Goal: Transaction & Acquisition: Subscribe to service/newsletter

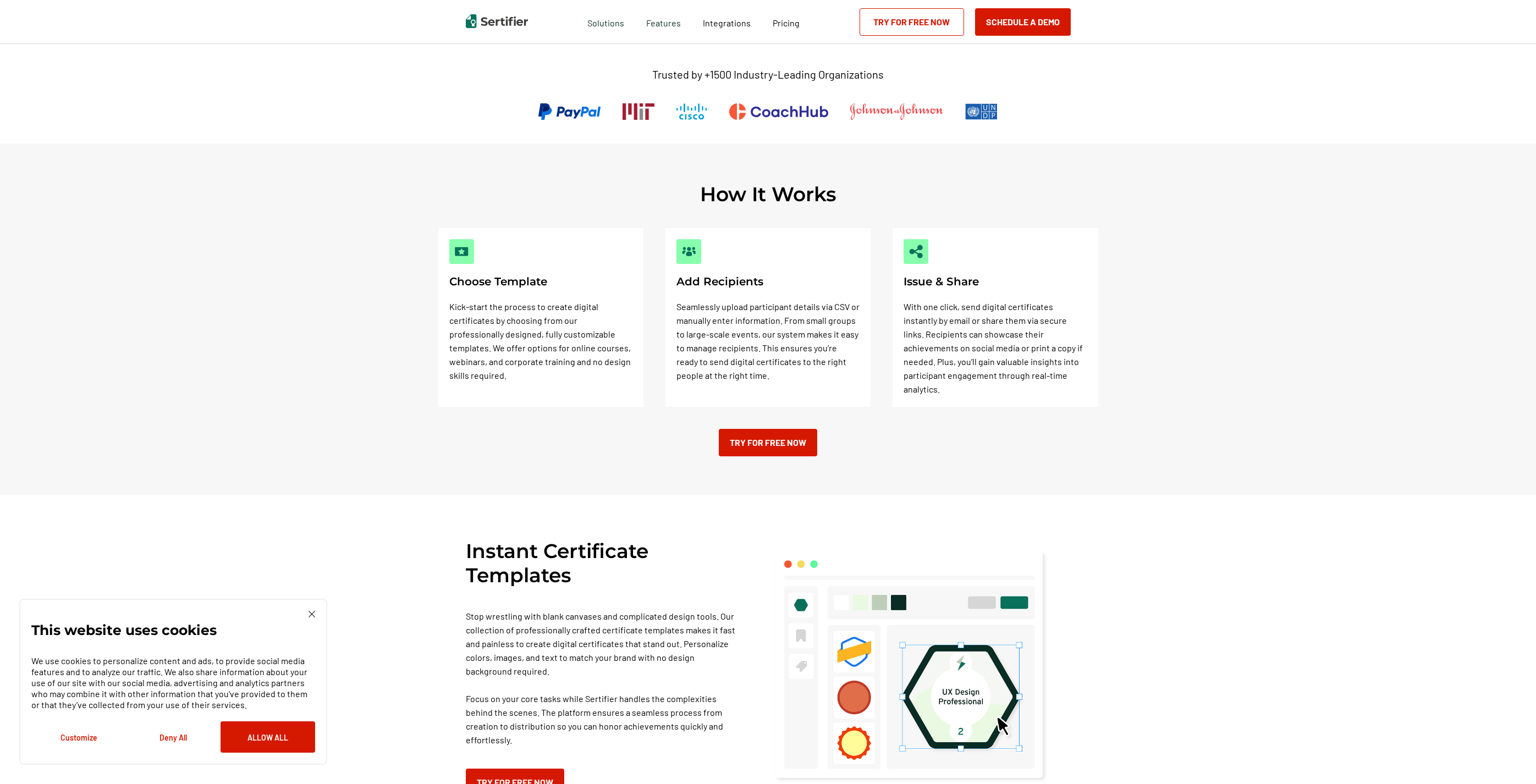
scroll to position [269, 0]
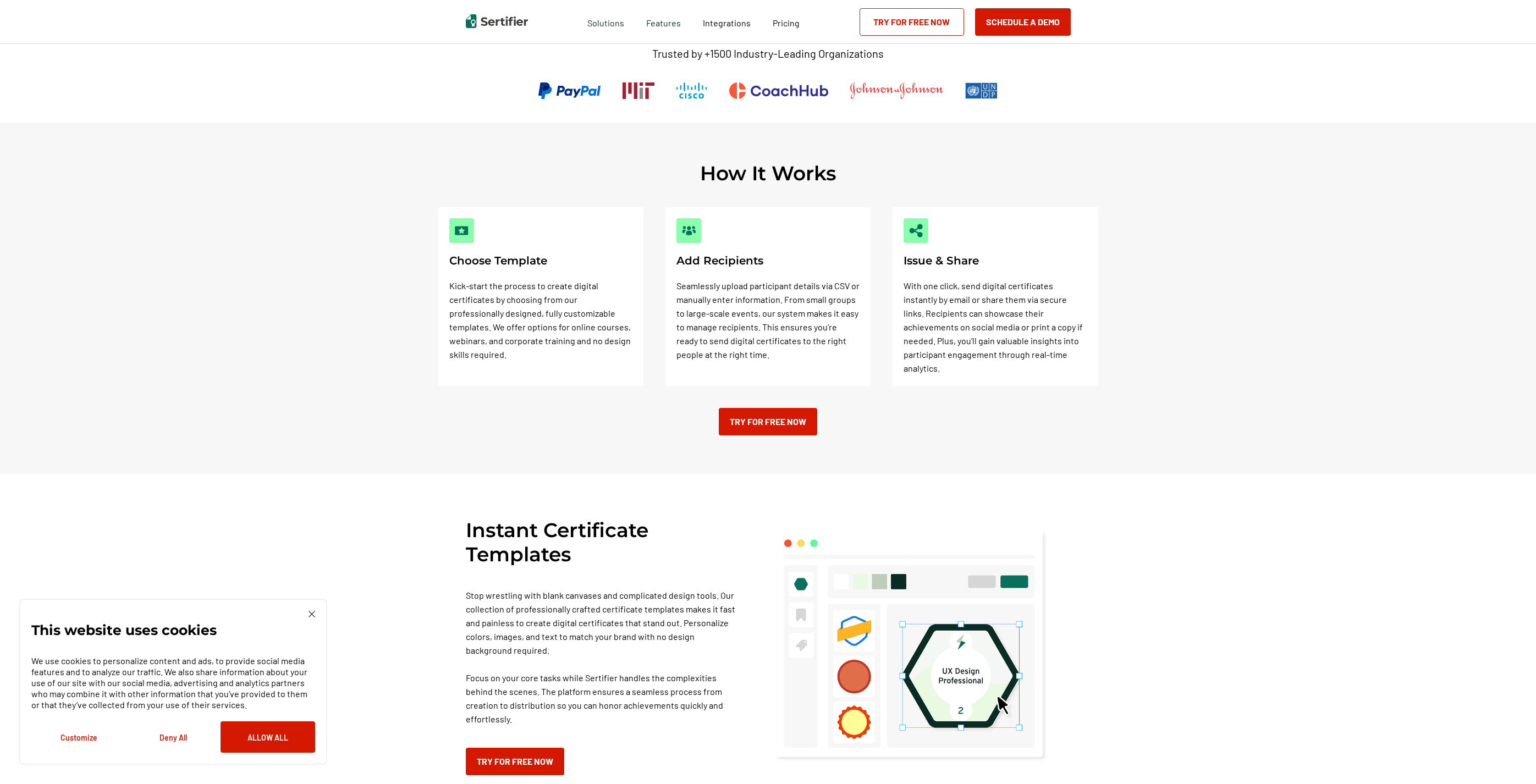
click at [310, 615] on img at bounding box center [311, 613] width 7 height 7
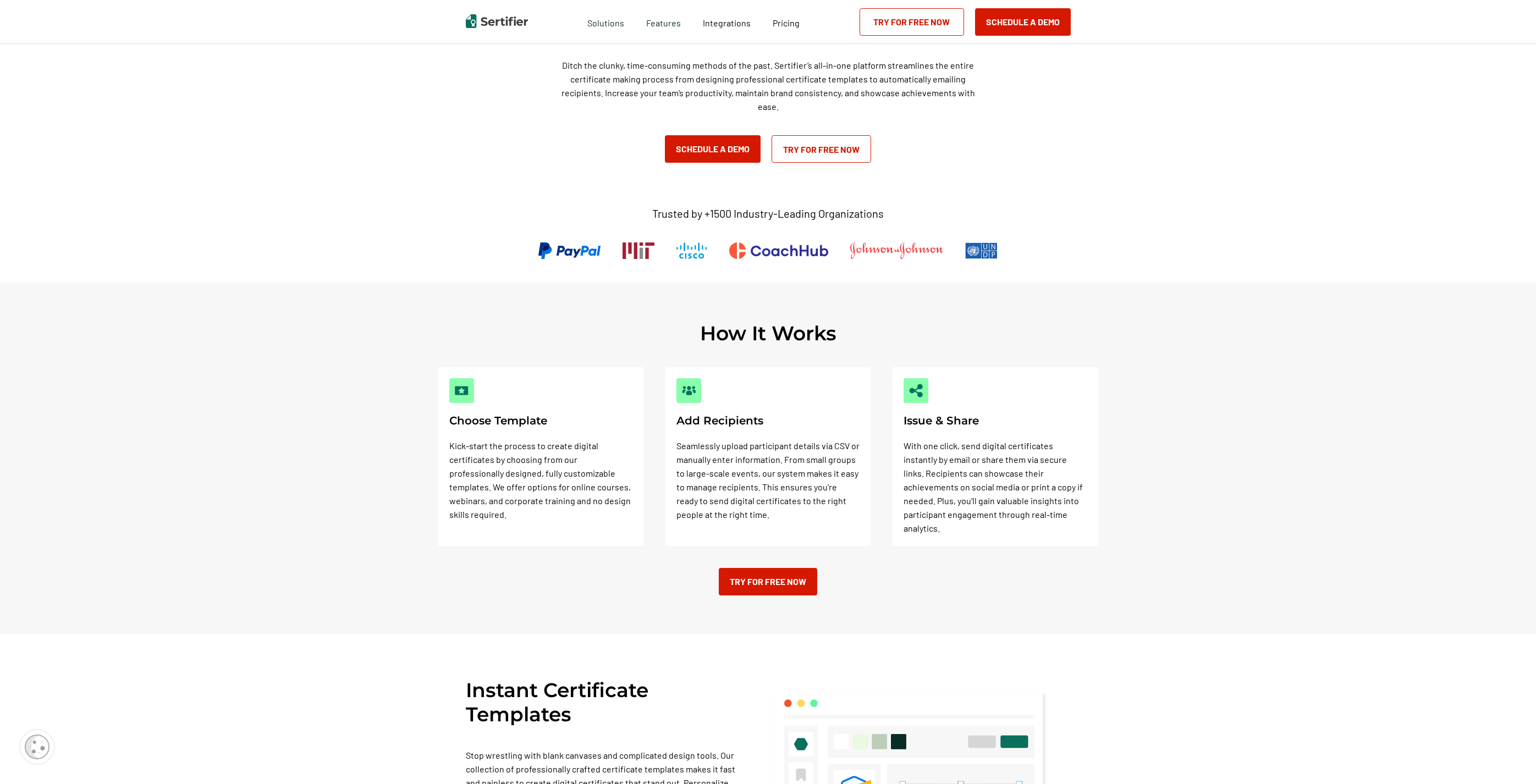
scroll to position [129, 0]
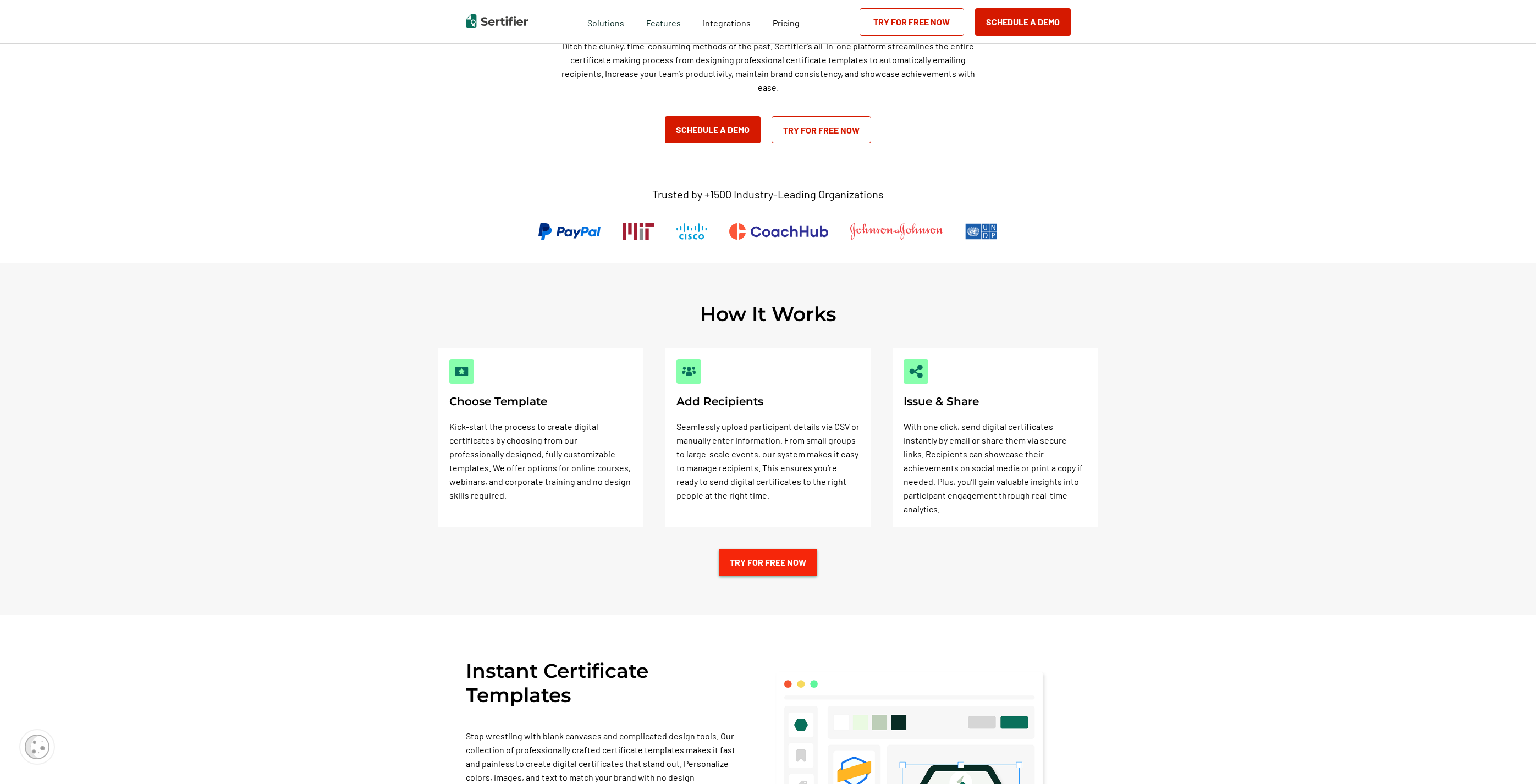
click at [794, 551] on link "Try for Free Now" at bounding box center [768, 561] width 99 height 27
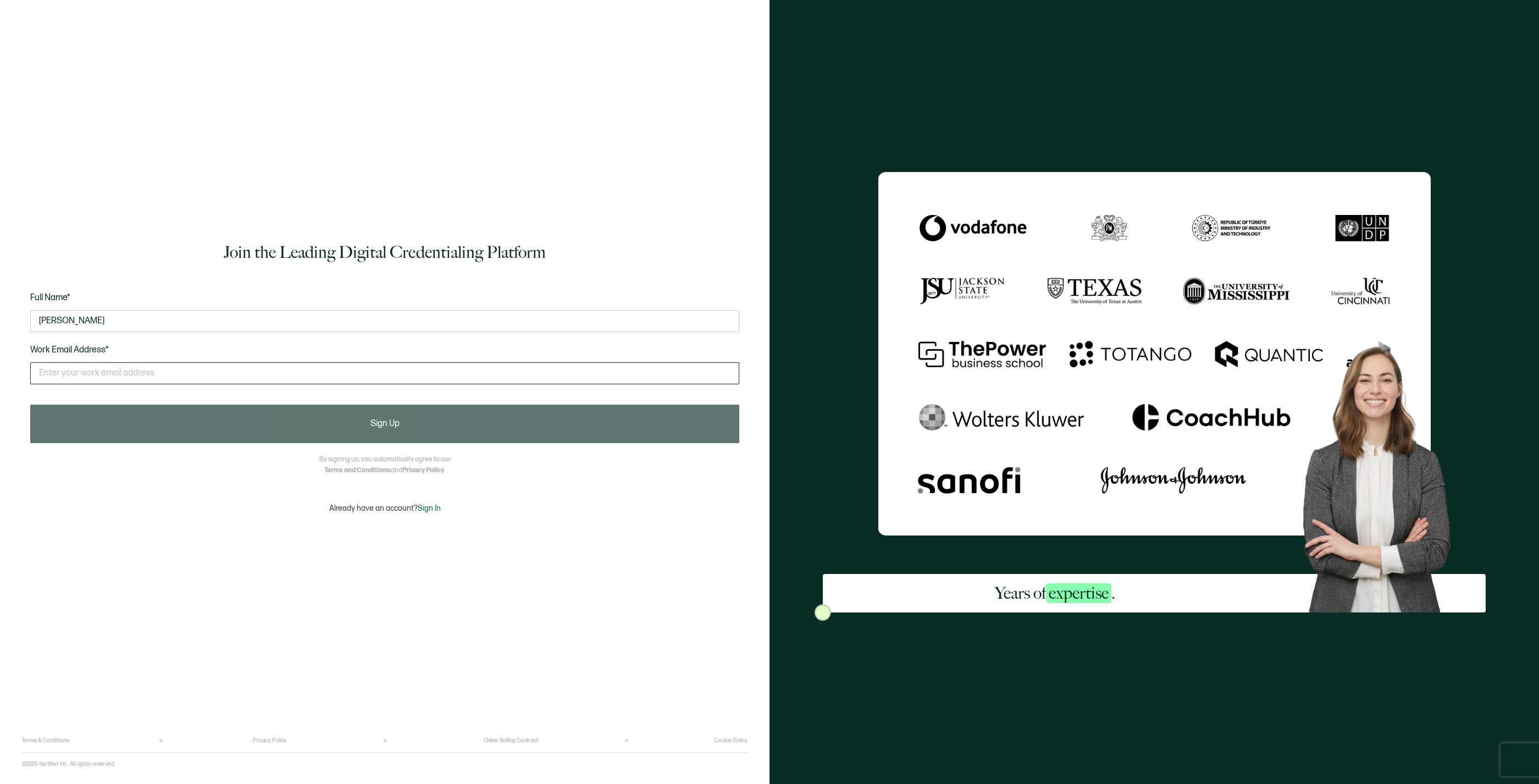
type input "Tina Fowler"
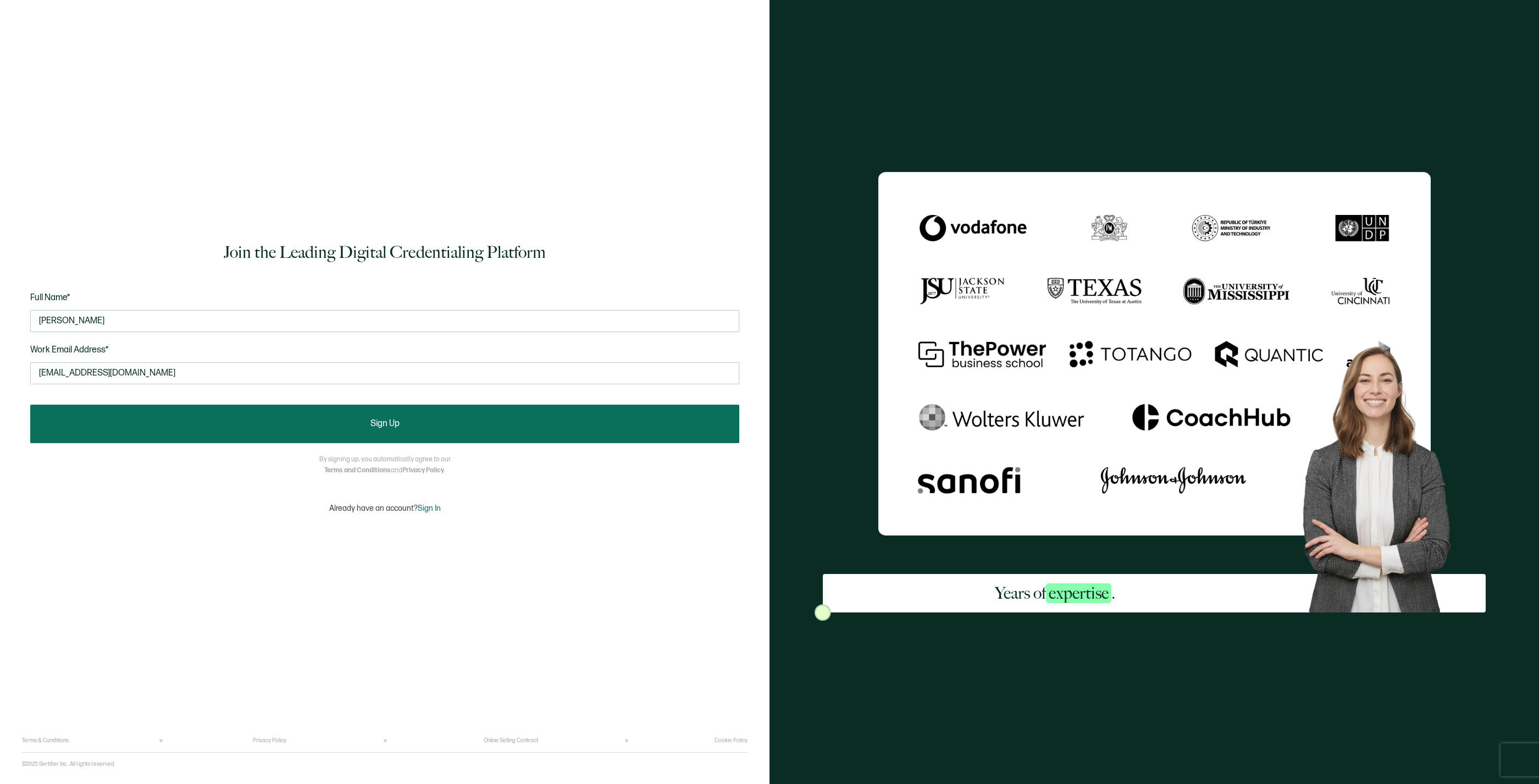
type input "tinafowler2003@gmail.com"
click at [397, 427] on span "Sign Up" at bounding box center [385, 423] width 29 height 8
click at [386, 421] on span "Sign Up" at bounding box center [385, 423] width 29 height 8
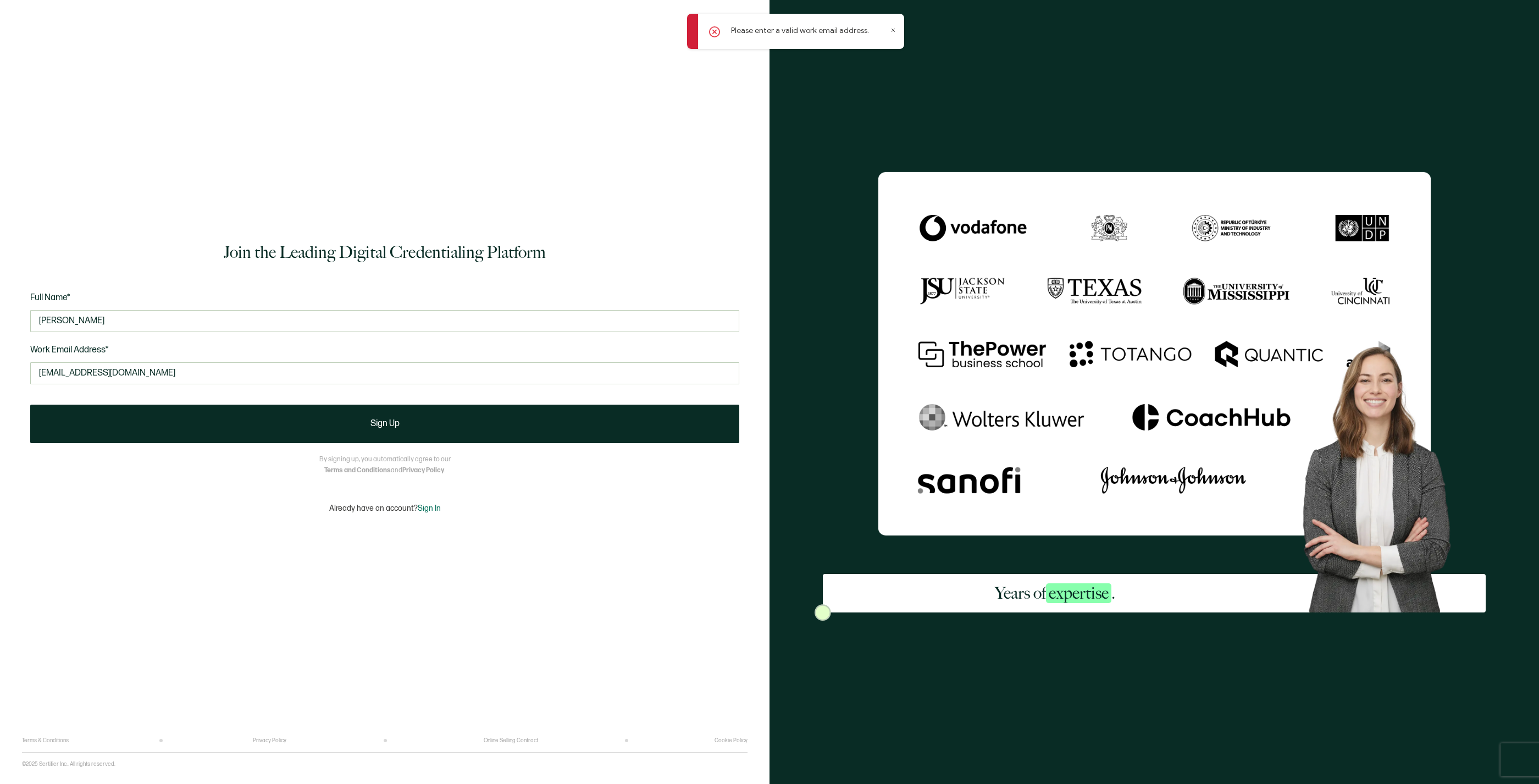
click at [716, 33] on icon at bounding box center [715, 32] width 4 height 4
click at [713, 31] on icon at bounding box center [715, 32] width 11 height 11
